Goal: Navigation & Orientation: Find specific page/section

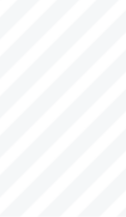
scroll to position [358, 0]
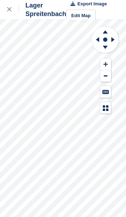
scroll to position [9, 0]
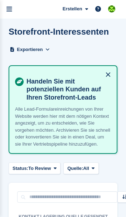
scroll to position [32, 0]
click at [12, 14] on link "menu" at bounding box center [9, 9] width 19 height 19
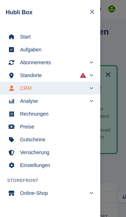
click at [26, 43] on link "Start" at bounding box center [50, 36] width 100 height 13
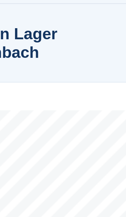
scroll to position [342, 0]
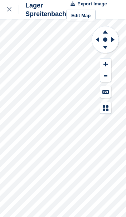
scroll to position [9, 0]
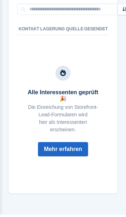
scroll to position [191, 0]
